Goal: Transaction & Acquisition: Purchase product/service

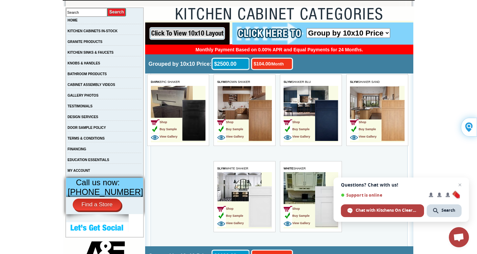
scroll to position [111, 0]
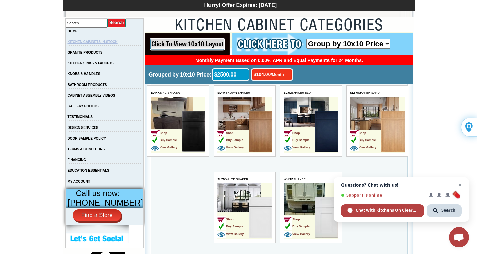
click at [102, 42] on link "KITCHEN CABINETS IN-STOCK" at bounding box center [93, 42] width 50 height 4
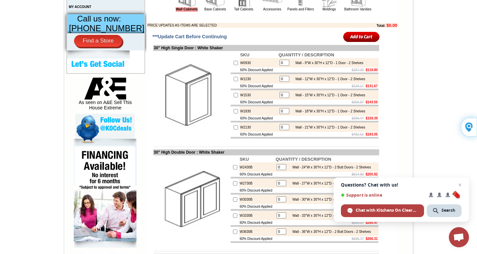
scroll to position [289, 0]
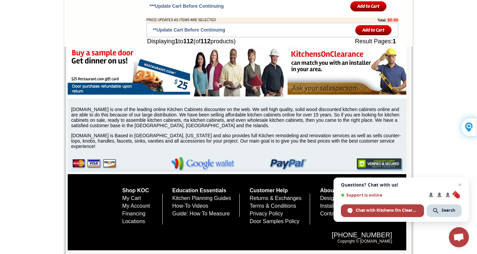
scroll to position [2795, 0]
drag, startPoint x: 475, startPoint y: 96, endPoint x: 478, endPoint y: 98, distance: 3.6
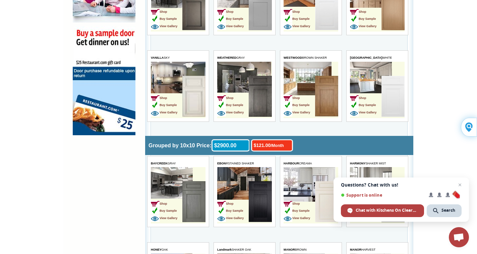
scroll to position [513, 0]
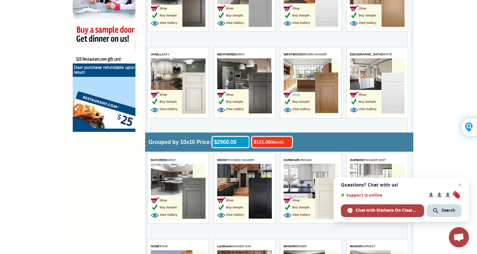
click at [243, 93] on span "Shop" at bounding box center [291, 94] width 16 height 3
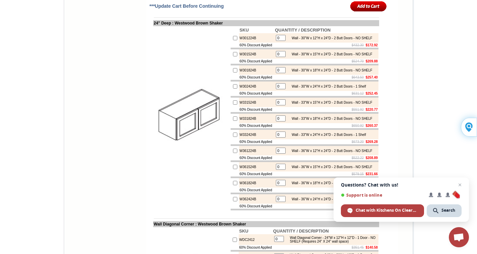
scroll to position [1715, 0]
